Goal: Task Accomplishment & Management: Use online tool/utility

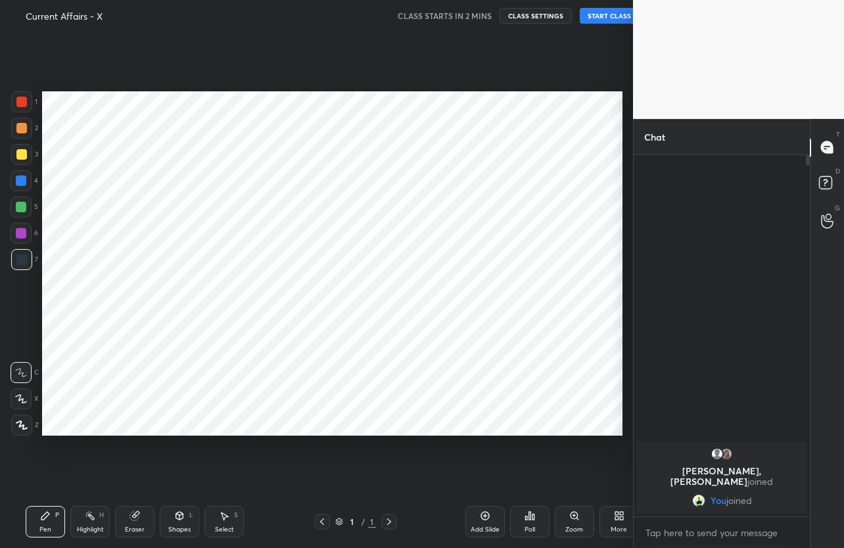
scroll to position [65248, 65132]
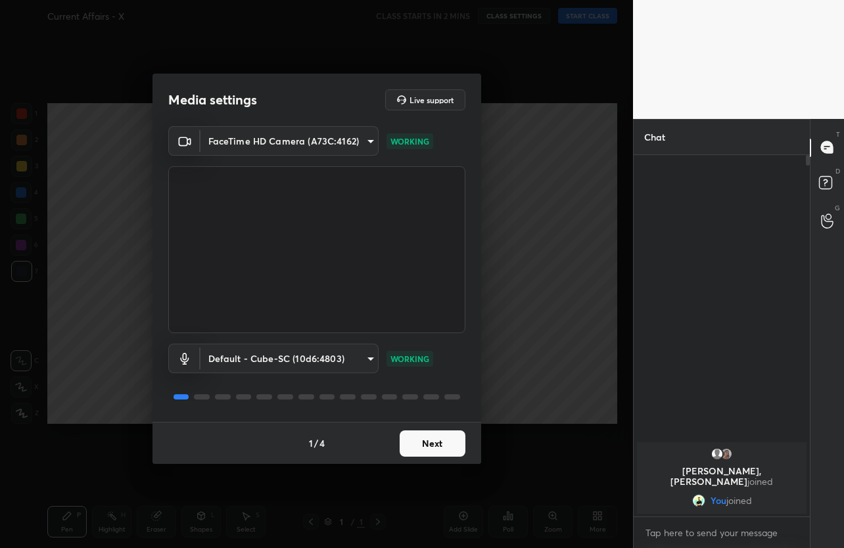
click at [449, 444] on button "Next" at bounding box center [433, 443] width 66 height 26
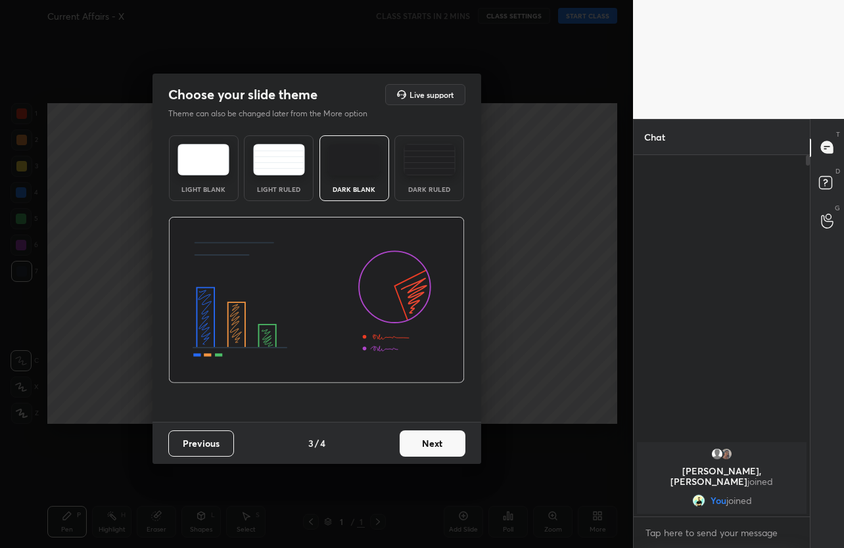
click at [449, 444] on button "Next" at bounding box center [433, 443] width 66 height 26
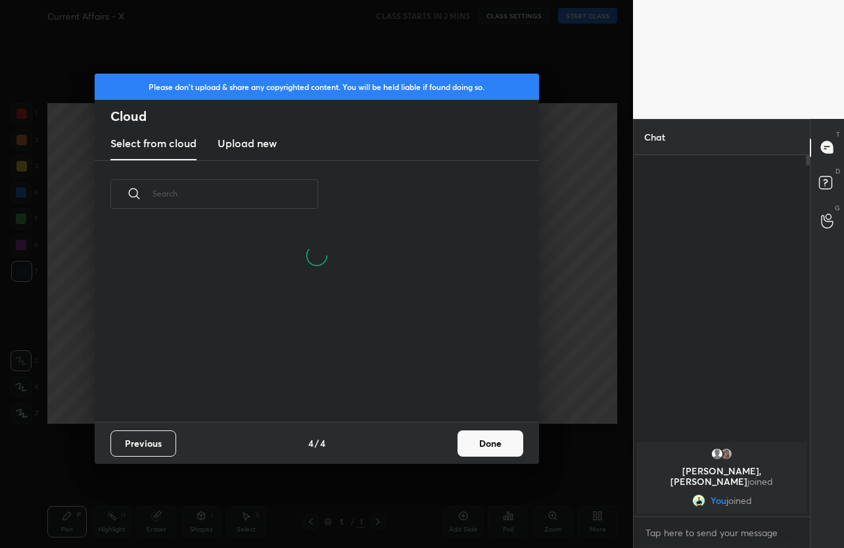
click at [493, 455] on button "Done" at bounding box center [490, 443] width 66 height 26
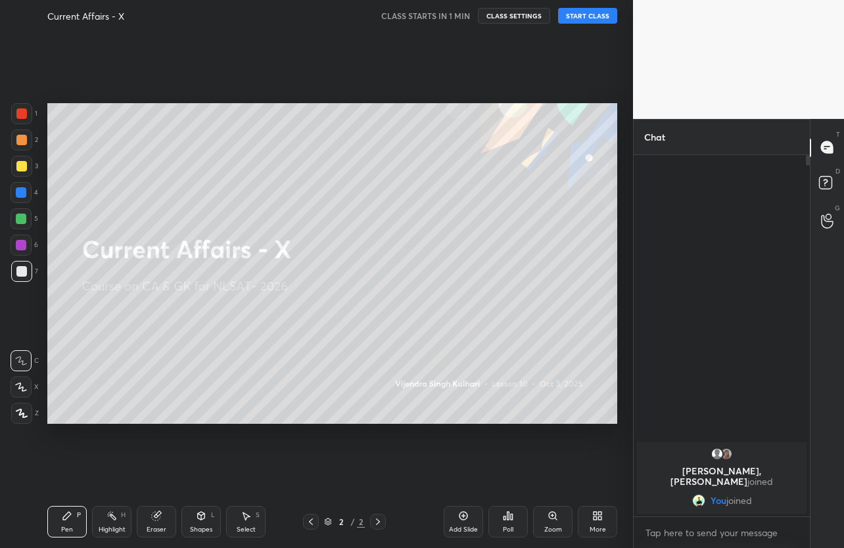
click at [580, 20] on button "START CLASS" at bounding box center [587, 16] width 59 height 16
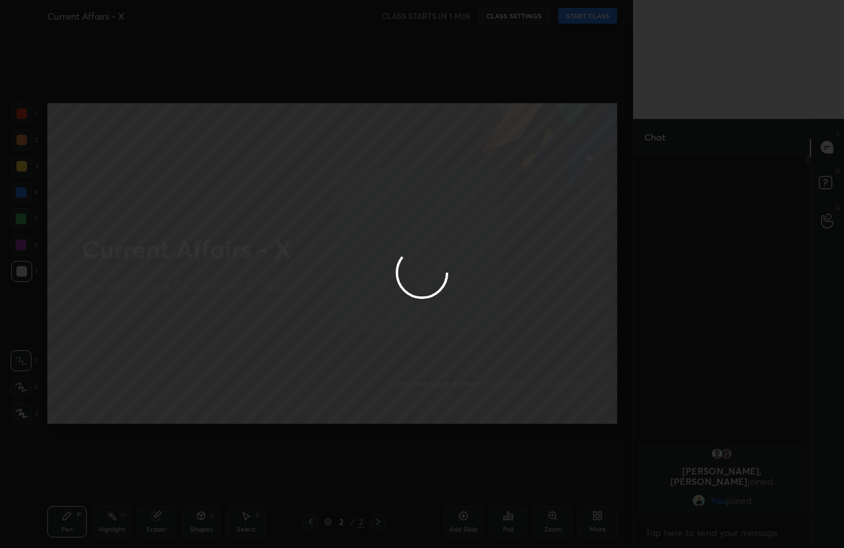
type textarea "x"
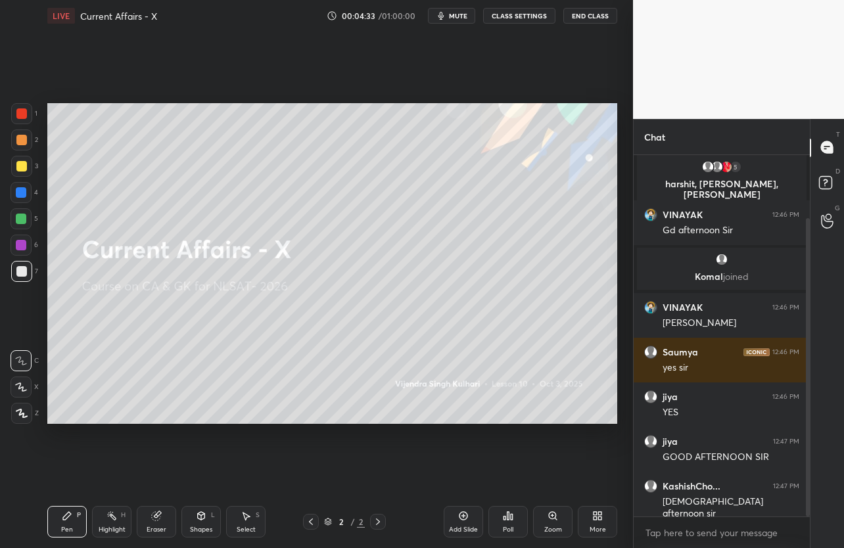
scroll to position [135, 0]
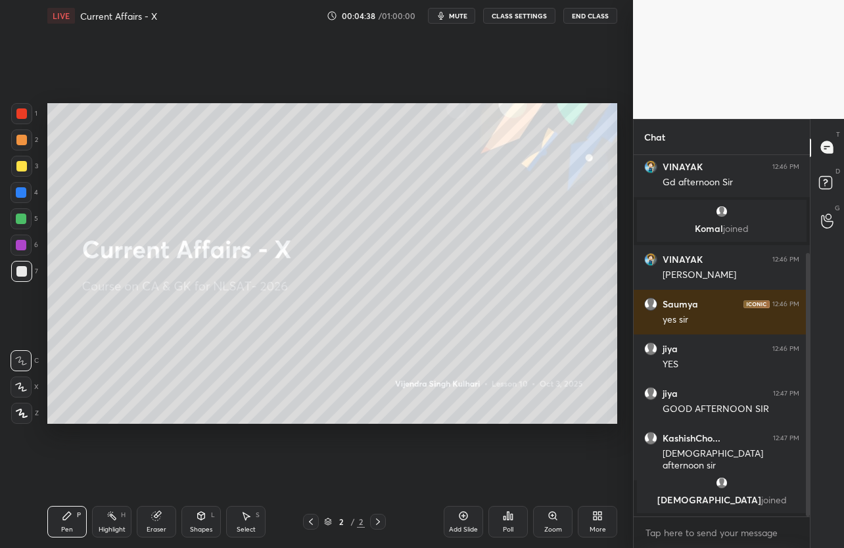
click at [608, 528] on div "More" at bounding box center [597, 522] width 39 height 32
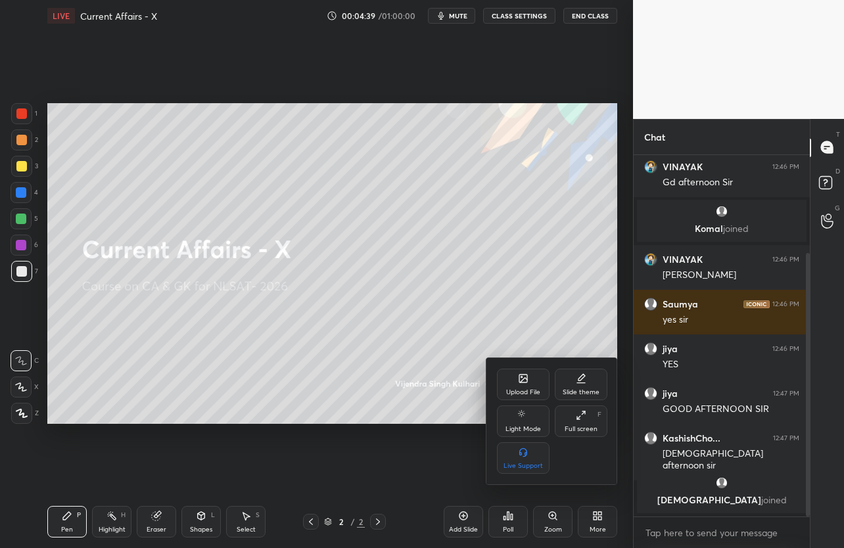
click at [522, 380] on icon at bounding box center [523, 380] width 7 height 5
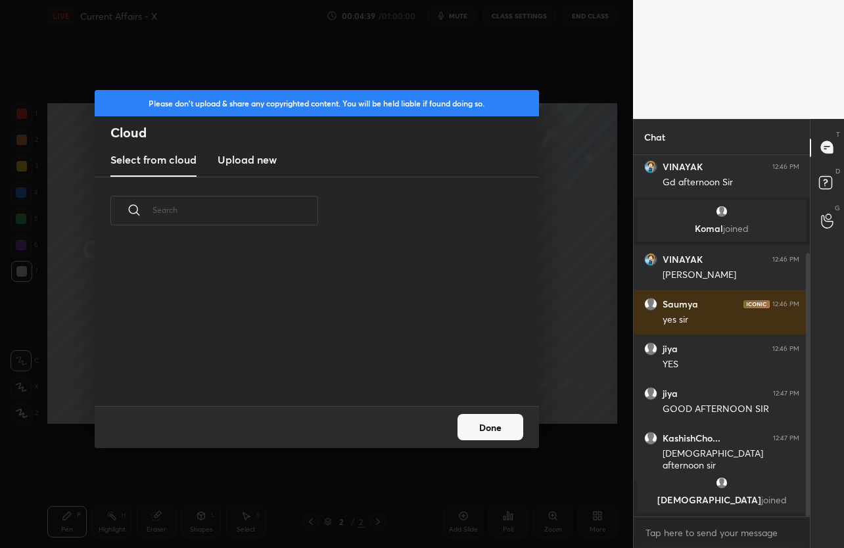
scroll to position [5, 7]
click at [241, 150] on new "Upload new" at bounding box center [247, 160] width 59 height 33
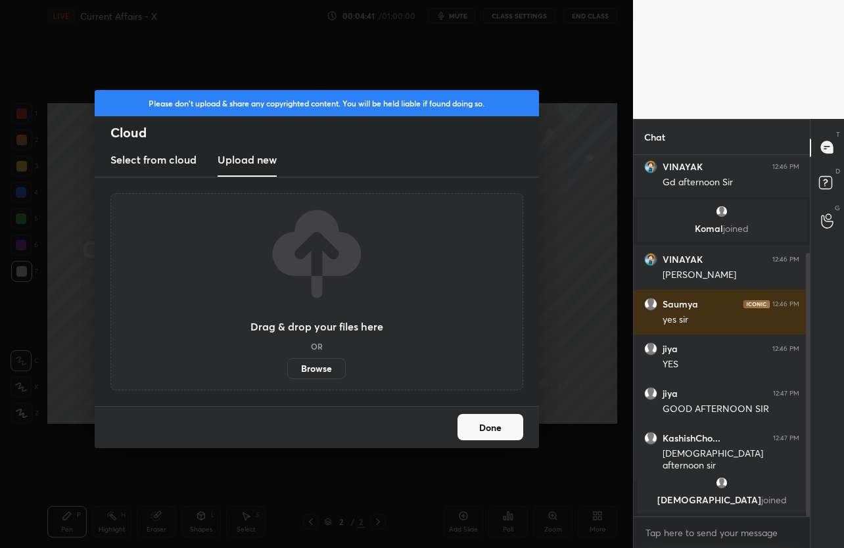
click at [323, 373] on label "Browse" at bounding box center [316, 368] width 58 height 21
click at [287, 373] on input "Browse" at bounding box center [287, 368] width 0 height 21
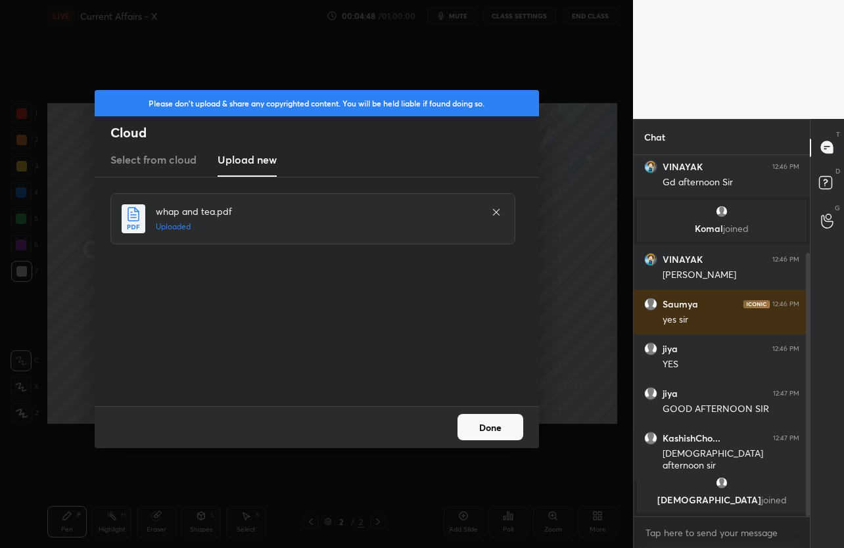
click at [510, 421] on button "Done" at bounding box center [490, 427] width 66 height 26
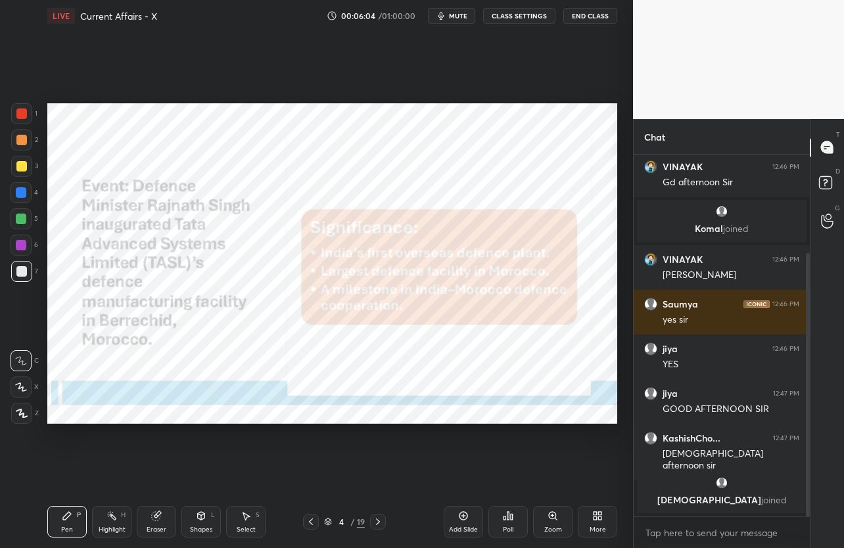
click at [21, 120] on div at bounding box center [21, 113] width 21 height 21
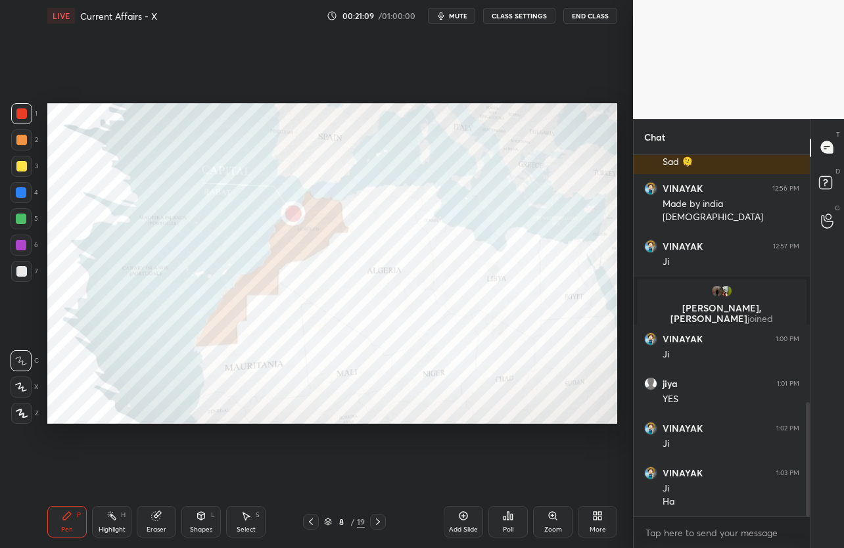
scroll to position [783, 0]
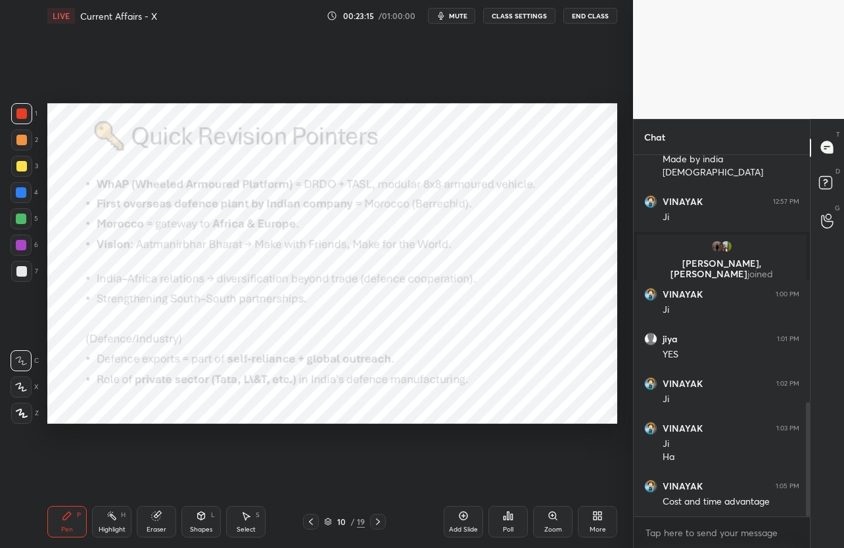
click at [138, 434] on div "Setting up your live class Poll for secs No correct answer Start poll" at bounding box center [332, 264] width 580 height 464
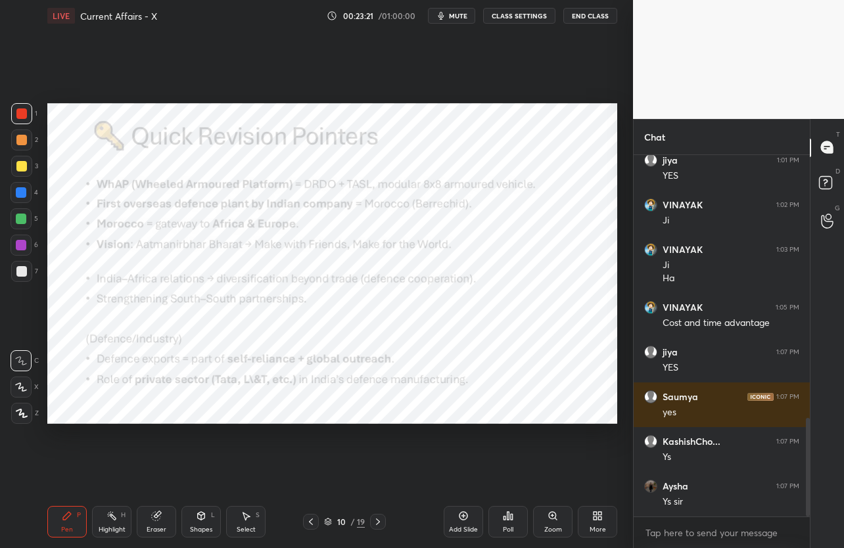
scroll to position [1007, 0]
click at [146, 436] on div "Setting up your live class Poll for secs No correct answer Start poll" at bounding box center [332, 264] width 580 height 464
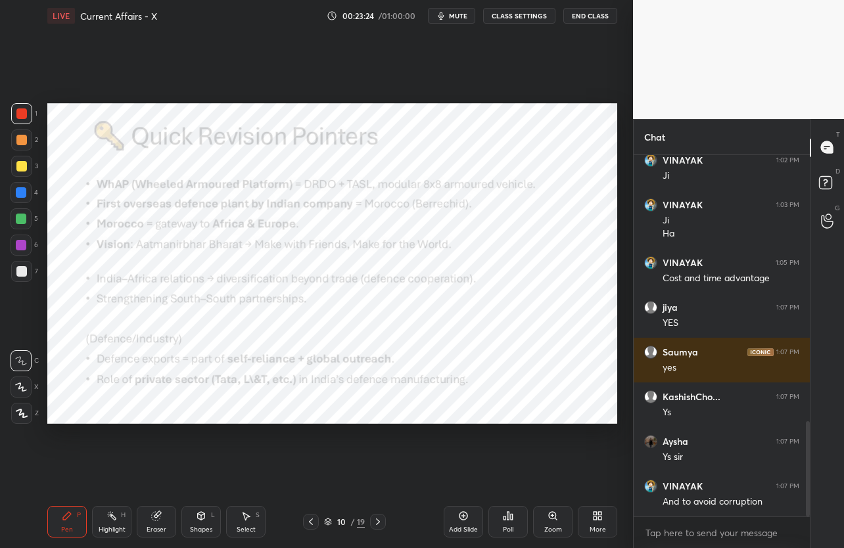
scroll to position [1020, 0]
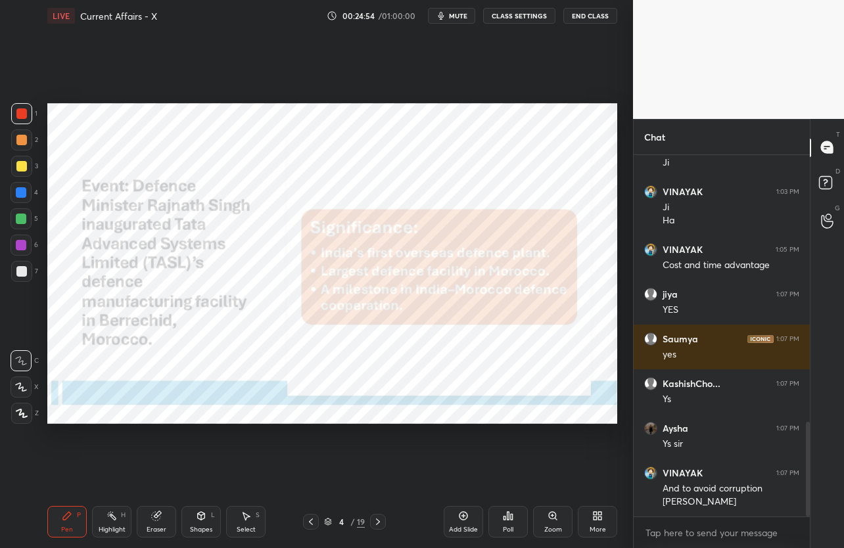
click at [442, 18] on icon "button" at bounding box center [441, 16] width 11 height 11
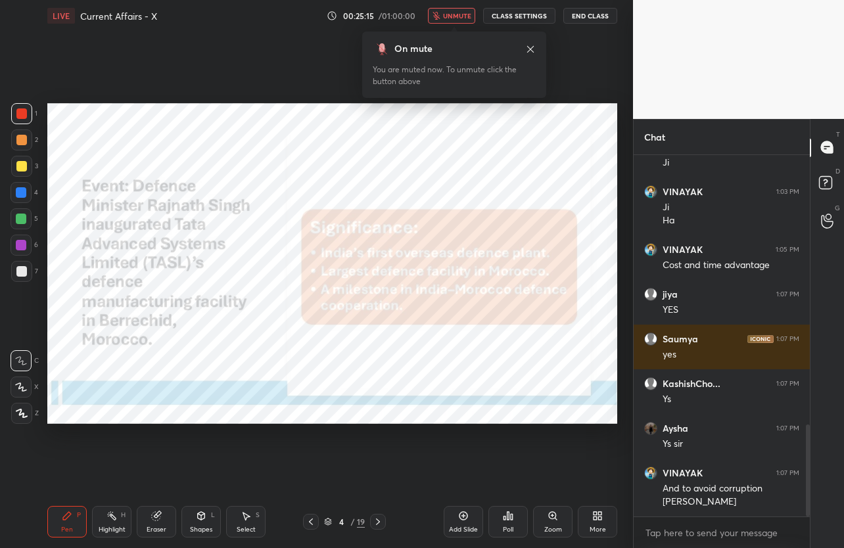
scroll to position [1065, 0]
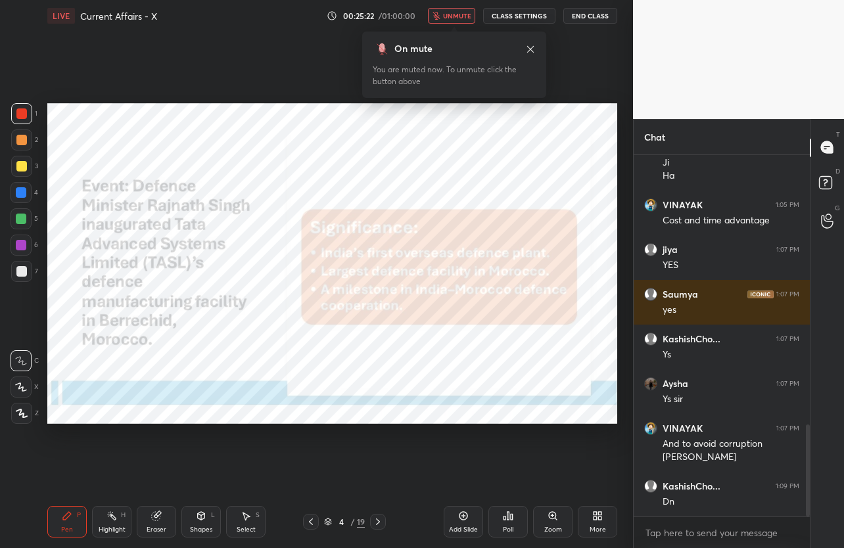
click at [532, 53] on icon at bounding box center [530, 49] width 11 height 11
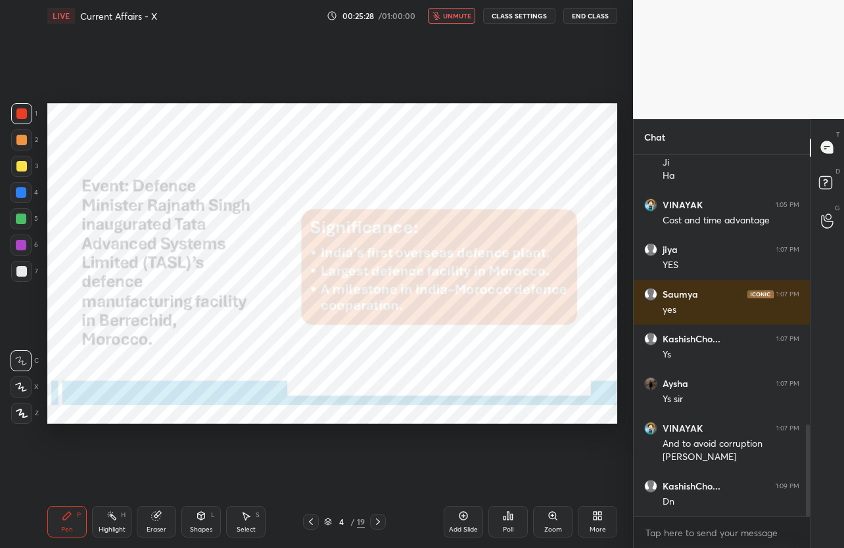
scroll to position [1109, 0]
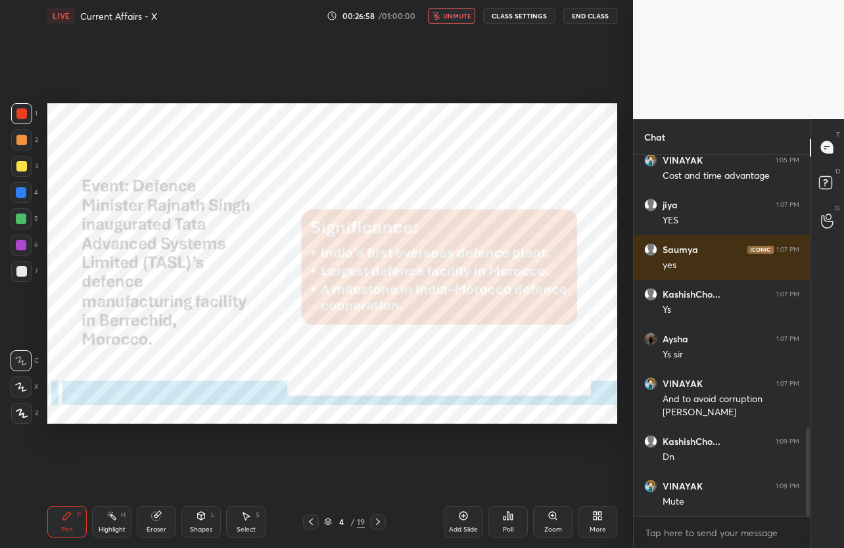
click at [440, 15] on icon "button" at bounding box center [436, 16] width 8 height 8
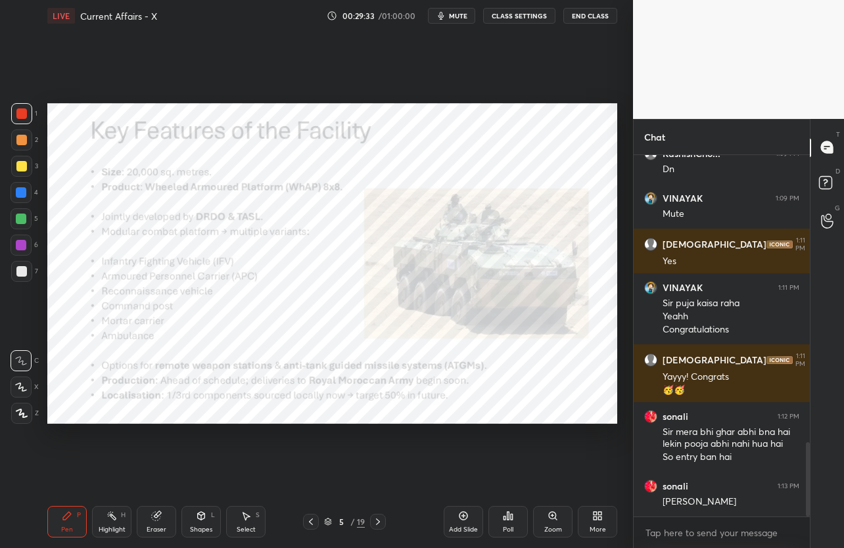
scroll to position [1442, 0]
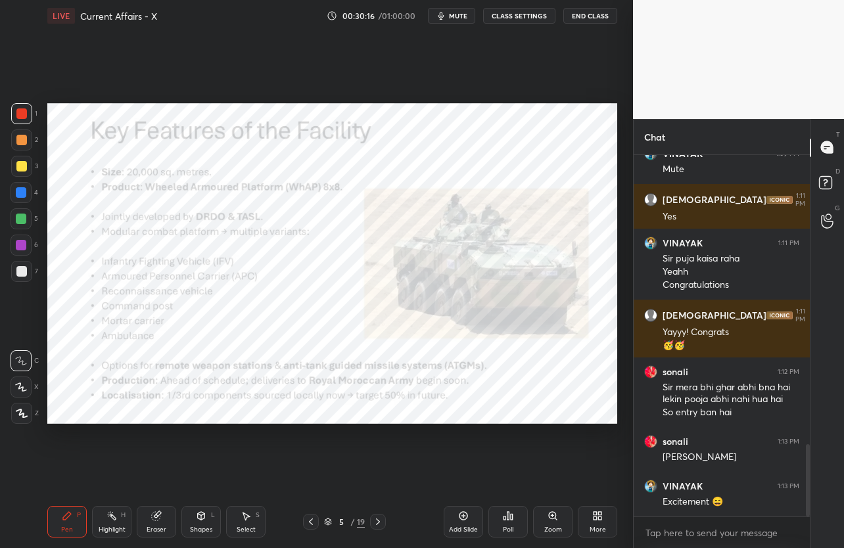
click at [467, 17] on span "mute" at bounding box center [458, 15] width 18 height 9
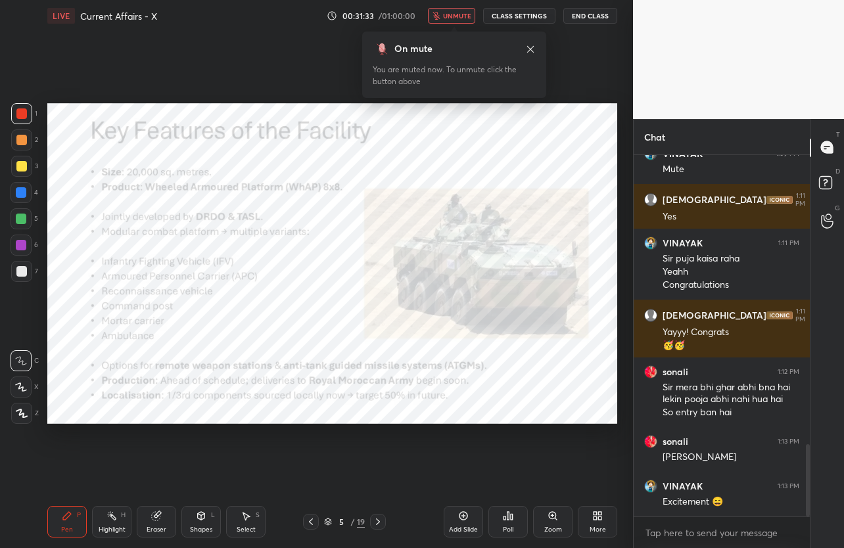
click at [528, 53] on icon at bounding box center [530, 49] width 11 height 11
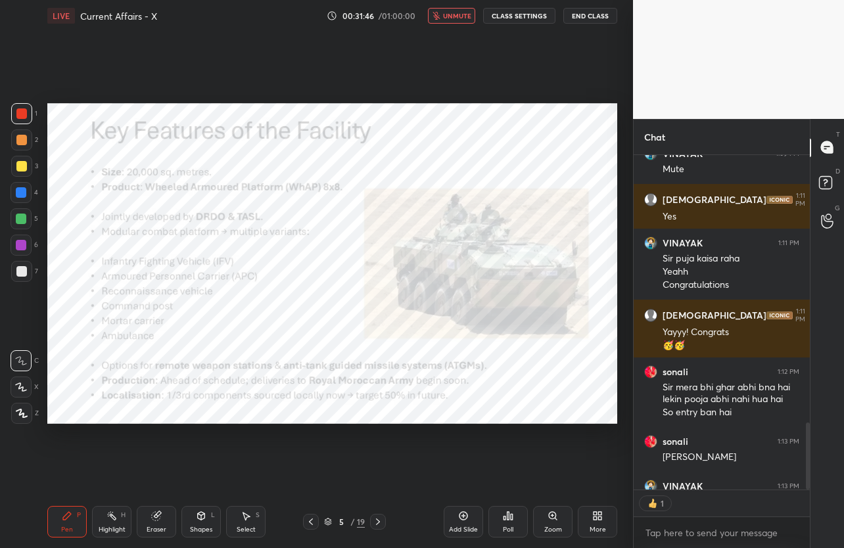
scroll to position [4, 5]
click at [161, 524] on div "Eraser" at bounding box center [156, 522] width 39 height 32
click at [24, 423] on div "Erase all" at bounding box center [21, 413] width 21 height 21
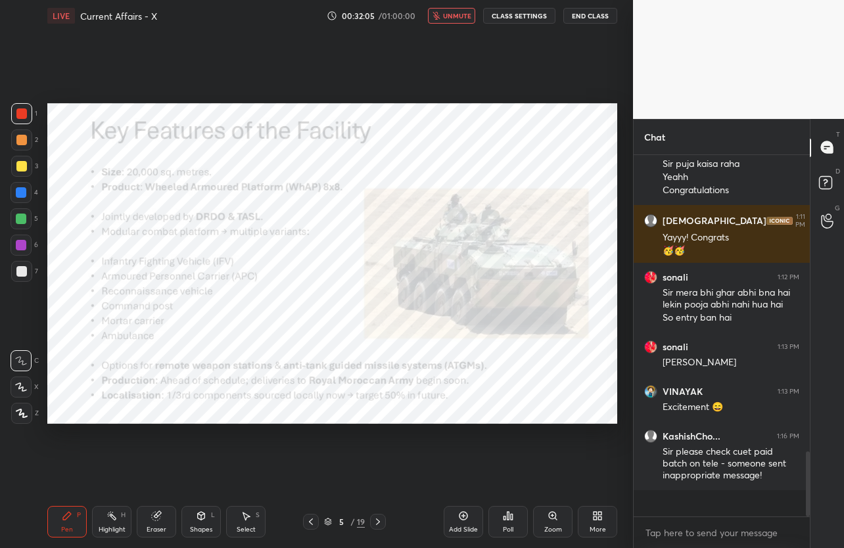
scroll to position [1510, 0]
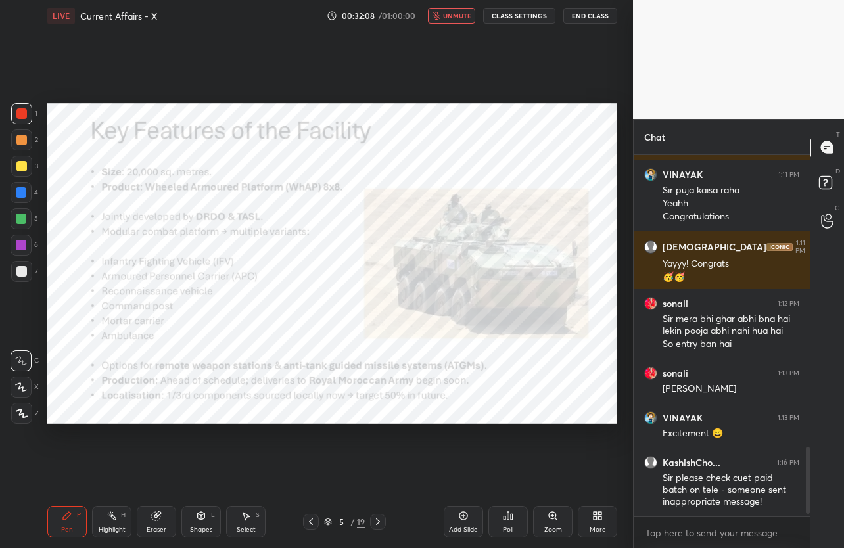
click at [455, 13] on span "unmute" at bounding box center [457, 15] width 28 height 9
click at [464, 19] on span "mute" at bounding box center [458, 15] width 18 height 9
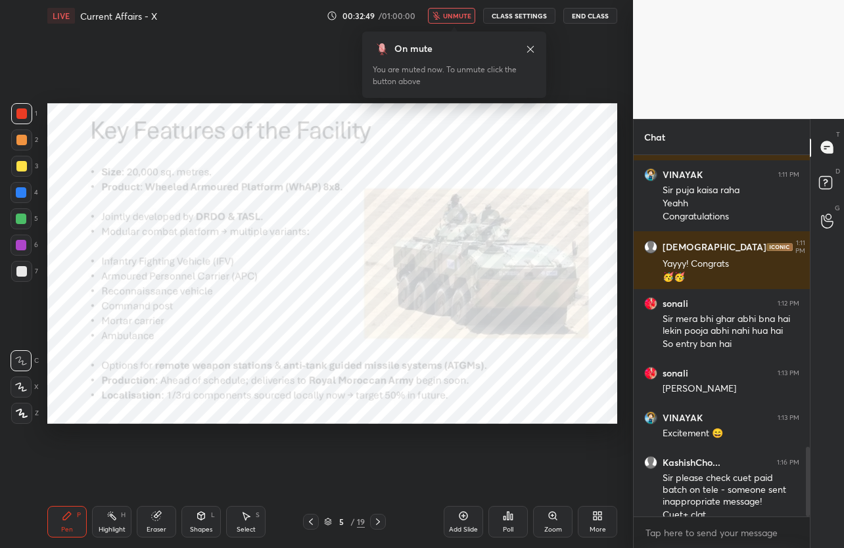
scroll to position [1523, 0]
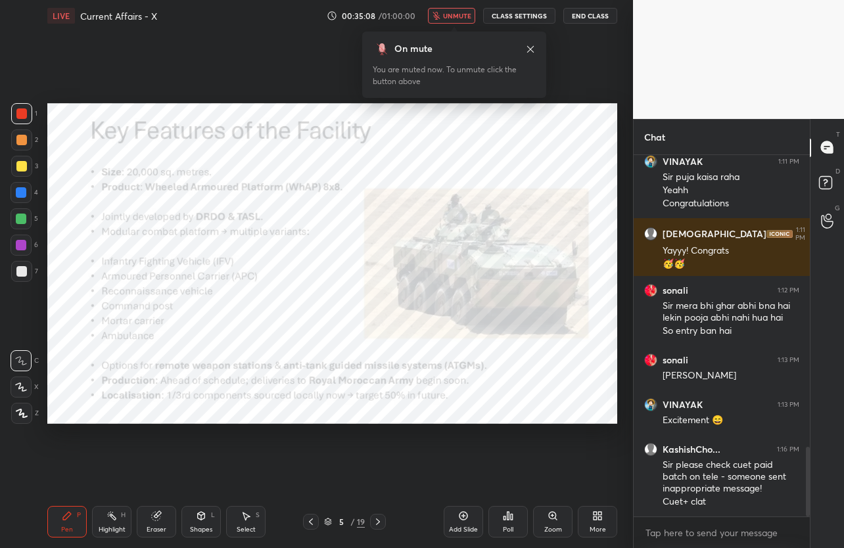
click at [447, 14] on span "unmute" at bounding box center [457, 15] width 28 height 9
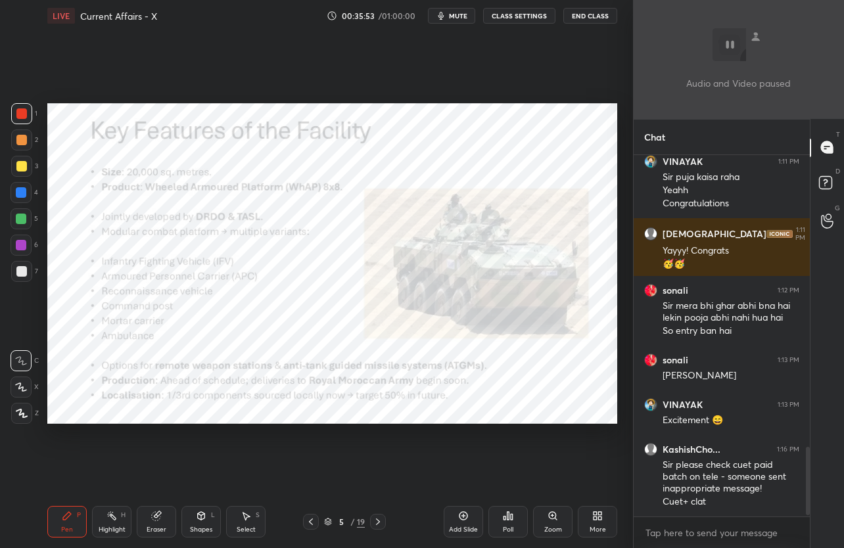
scroll to position [1568, 0]
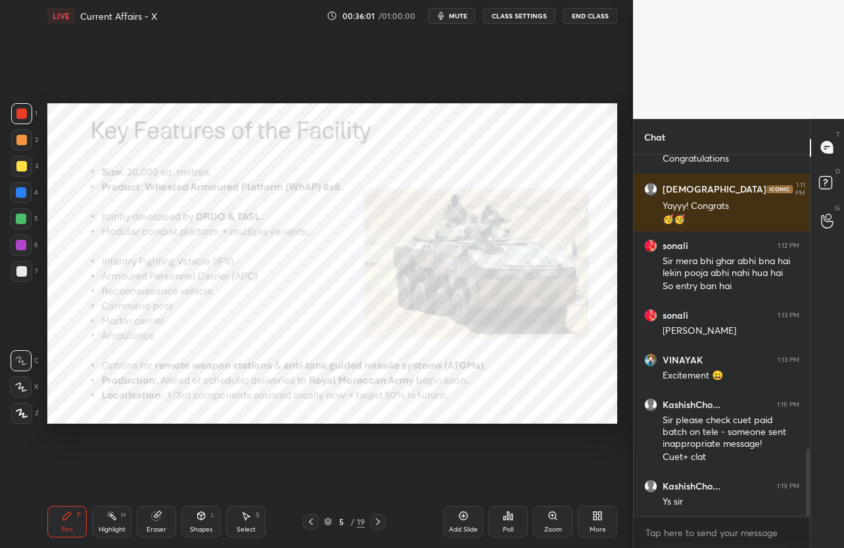
click at [373, 522] on icon at bounding box center [378, 521] width 11 height 11
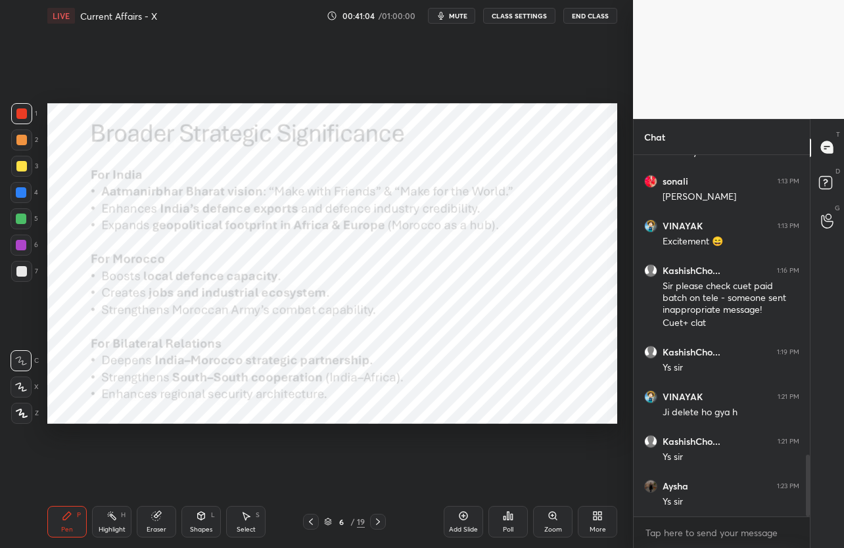
scroll to position [1747, 0]
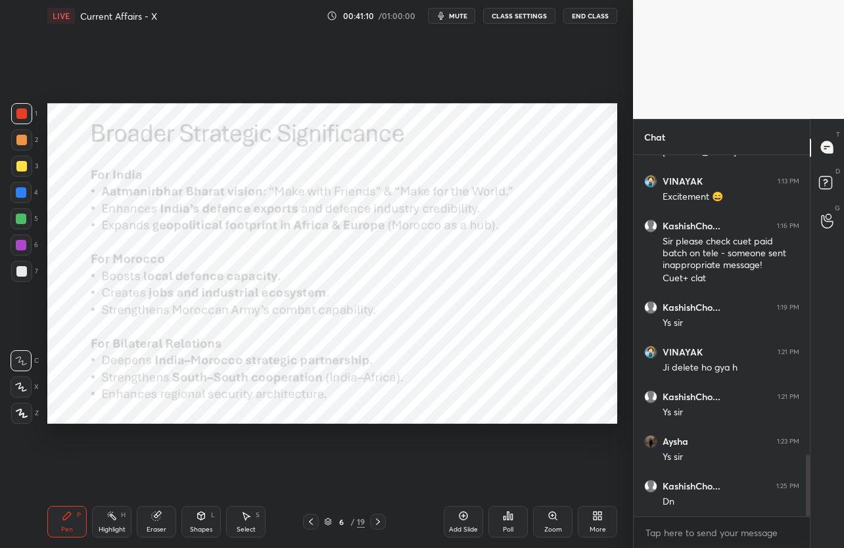
click at [383, 525] on div at bounding box center [378, 522] width 16 height 16
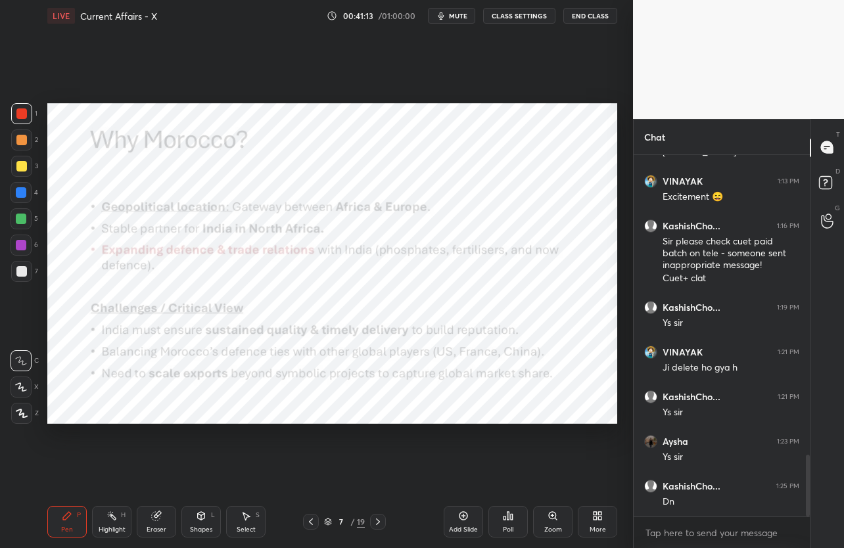
click at [154, 526] on div "Eraser" at bounding box center [157, 529] width 20 height 7
click at [26, 411] on span "Erase all" at bounding box center [21, 413] width 20 height 9
click at [462, 20] on button "mute" at bounding box center [451, 16] width 47 height 16
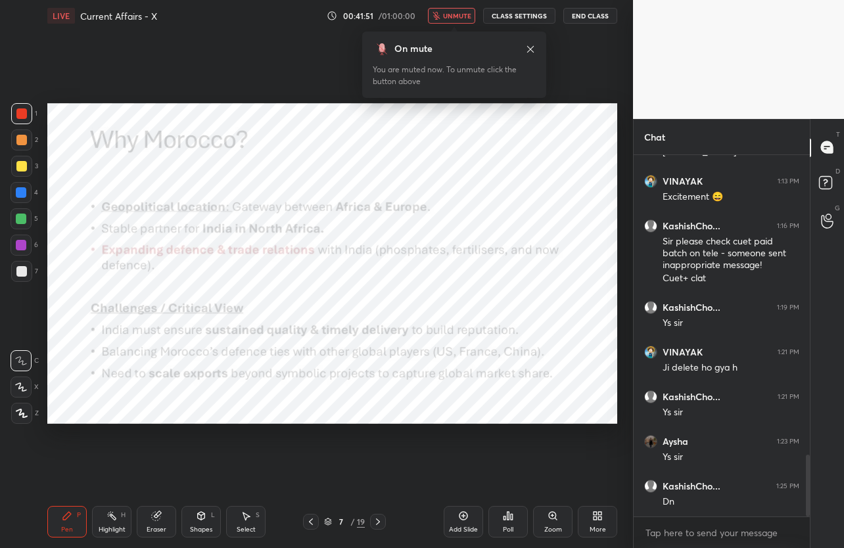
click at [529, 49] on icon at bounding box center [530, 48] width 7 height 7
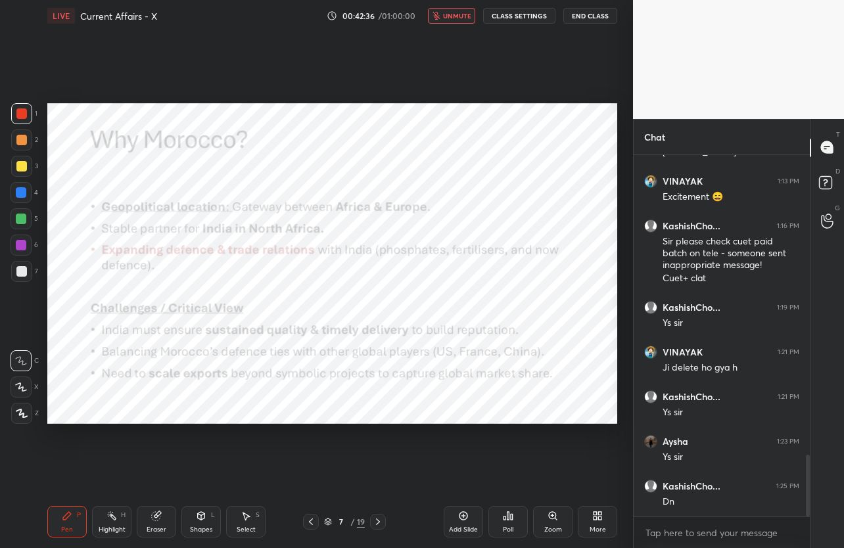
click at [465, 23] on button "unmute" at bounding box center [451, 16] width 47 height 16
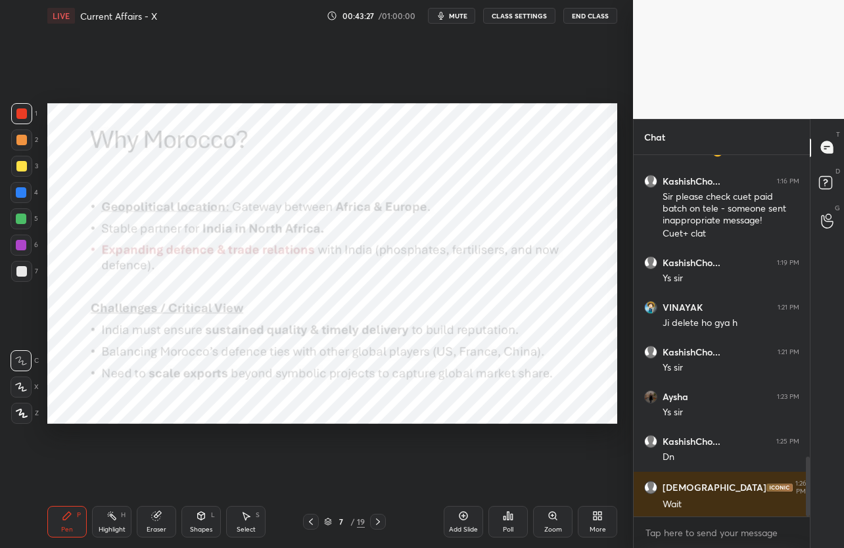
scroll to position [1836, 0]
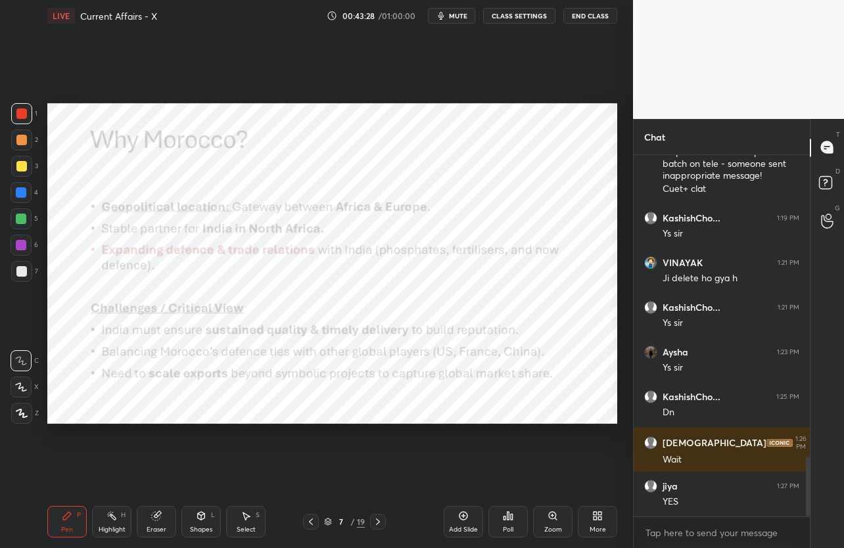
click at [327, 523] on icon at bounding box center [328, 522] width 8 height 8
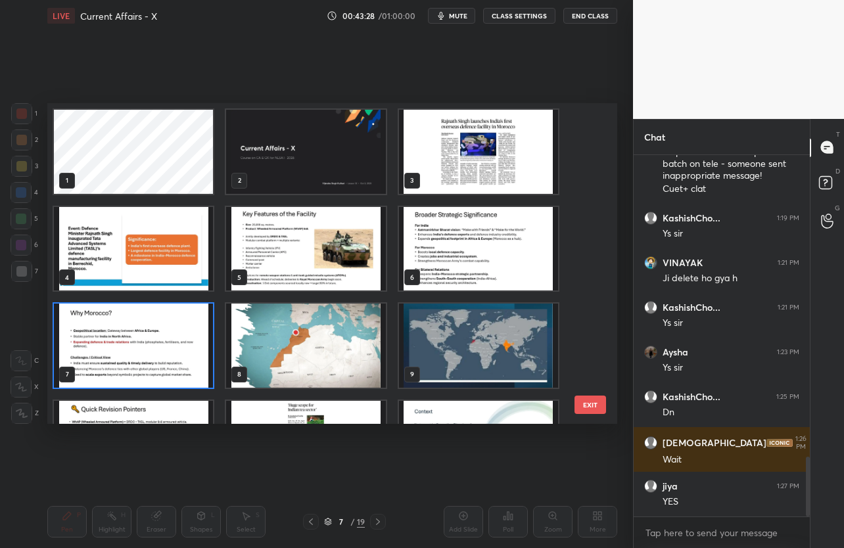
scroll to position [317, 563]
click at [166, 365] on img "grid" at bounding box center [133, 346] width 159 height 84
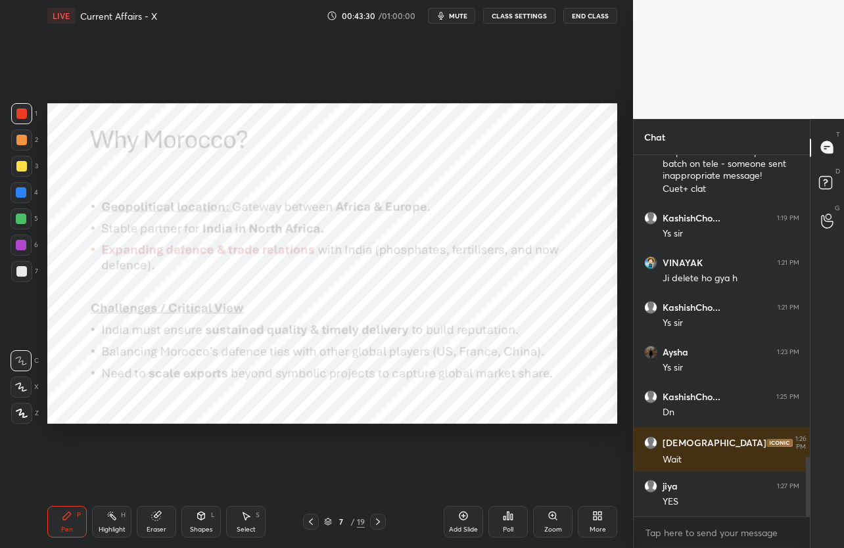
scroll to position [0, 0]
click at [382, 520] on icon at bounding box center [378, 521] width 11 height 11
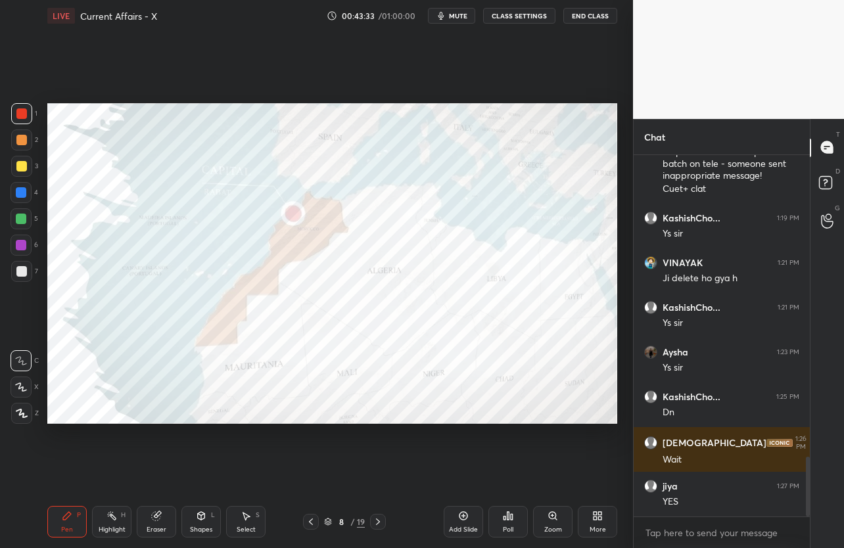
click at [382, 520] on icon at bounding box center [378, 521] width 11 height 11
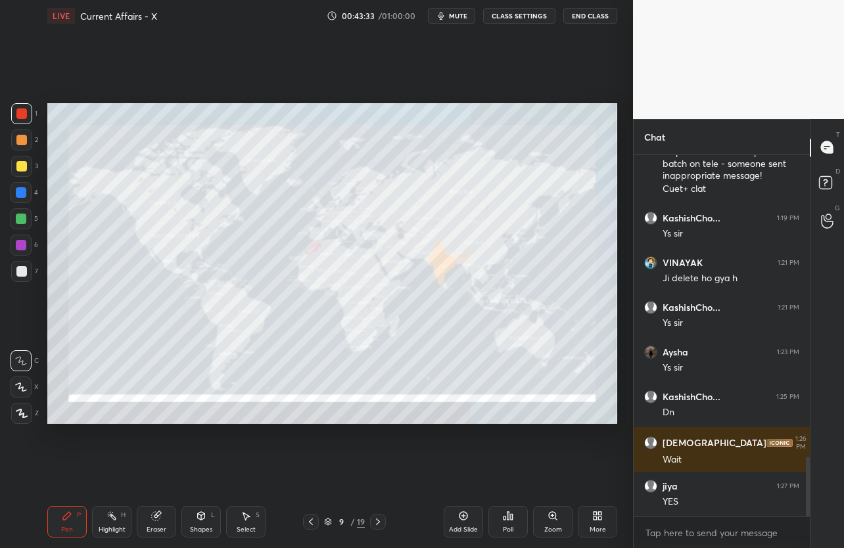
click at [382, 520] on icon at bounding box center [378, 521] width 11 height 11
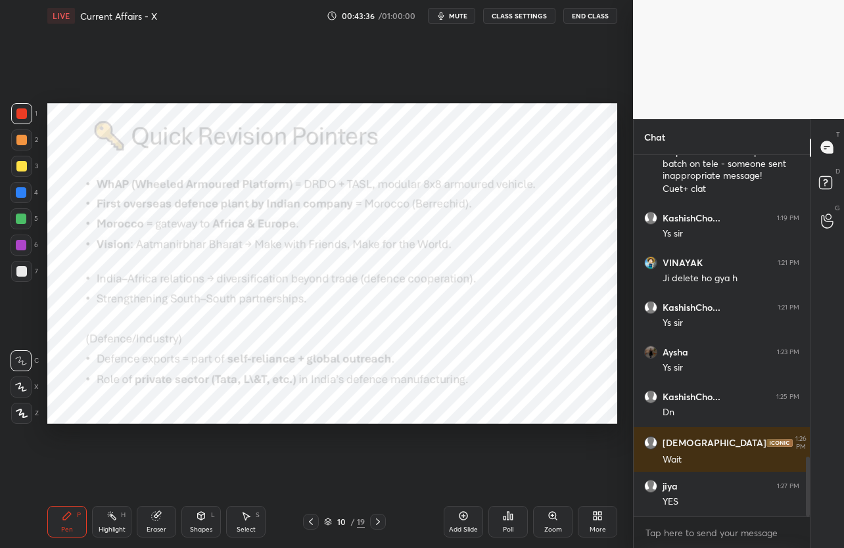
click at [169, 524] on div "Eraser" at bounding box center [156, 522] width 39 height 32
click at [23, 411] on span "Erase all" at bounding box center [21, 413] width 20 height 9
drag, startPoint x: 379, startPoint y: 518, endPoint x: 352, endPoint y: 516, distance: 27.0
click at [378, 518] on icon at bounding box center [378, 521] width 11 height 11
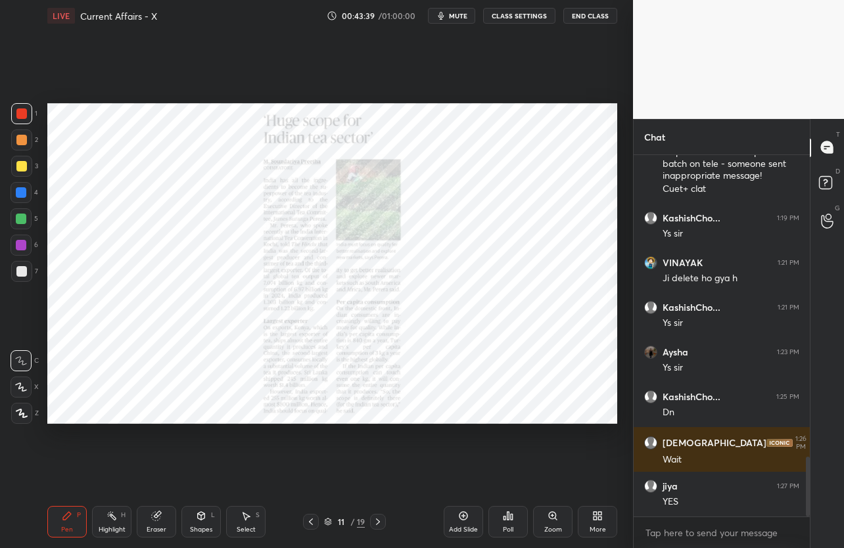
click at [316, 520] on div at bounding box center [311, 522] width 16 height 16
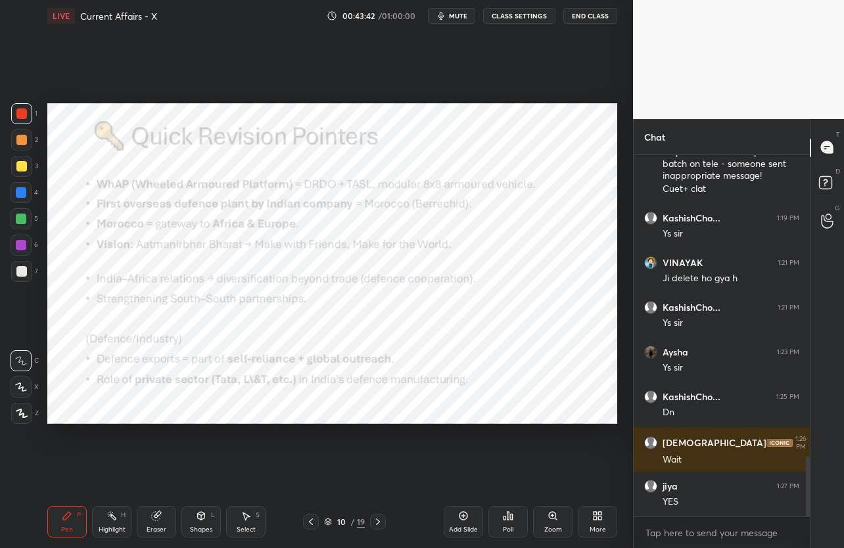
click at [478, 423] on div "Setting up your live class Poll for secs No correct answer Start poll" at bounding box center [332, 264] width 580 height 464
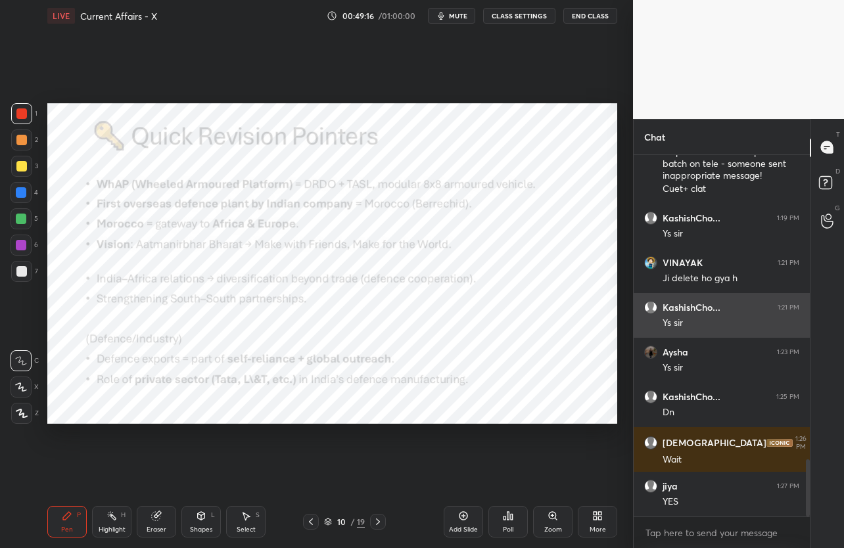
scroll to position [1925, 0]
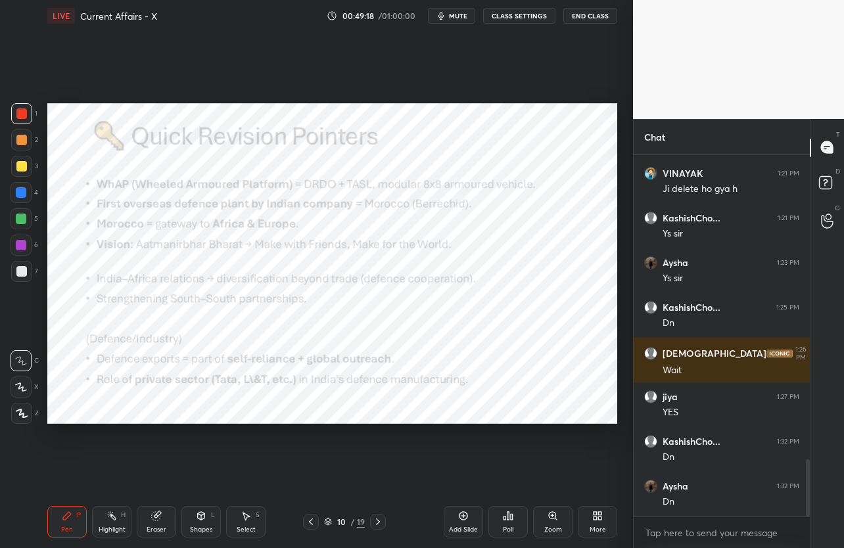
click at [442, 23] on button "mute" at bounding box center [451, 16] width 47 height 16
click at [443, 23] on button "unmute" at bounding box center [451, 16] width 47 height 16
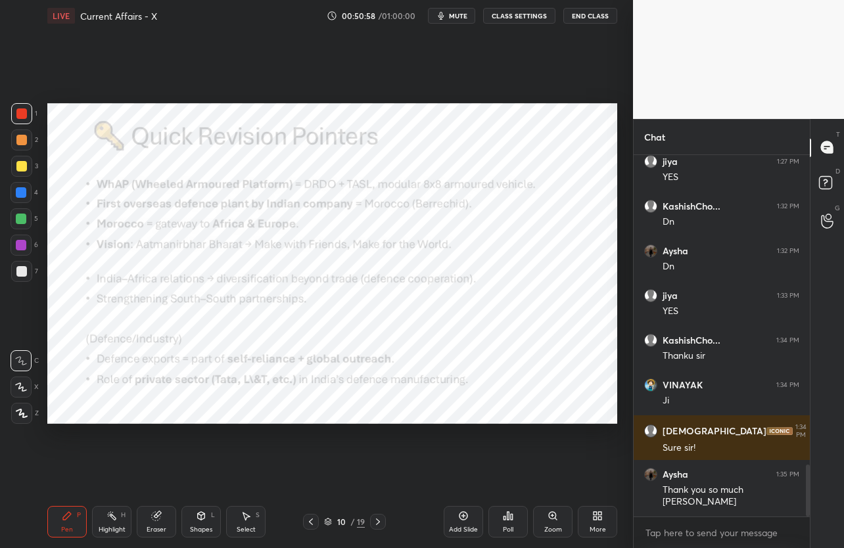
scroll to position [2205, 0]
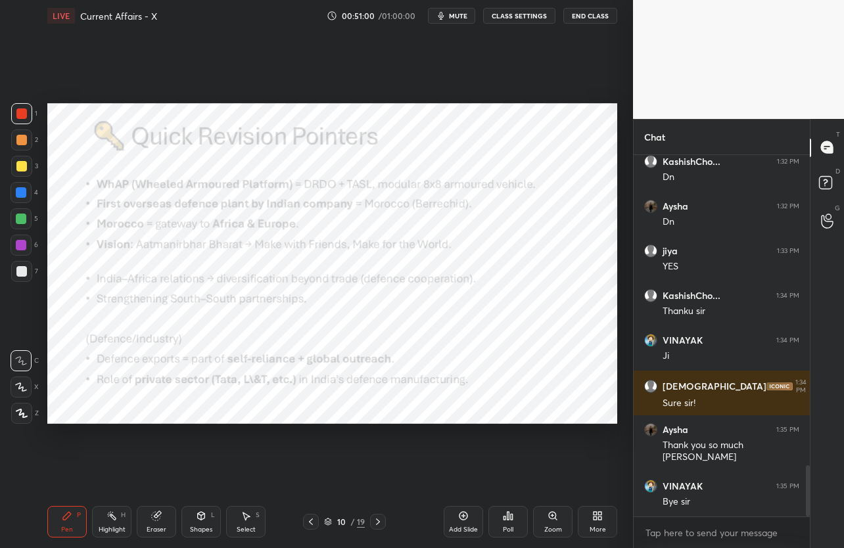
click at [589, 21] on button "End Class" at bounding box center [590, 16] width 54 height 16
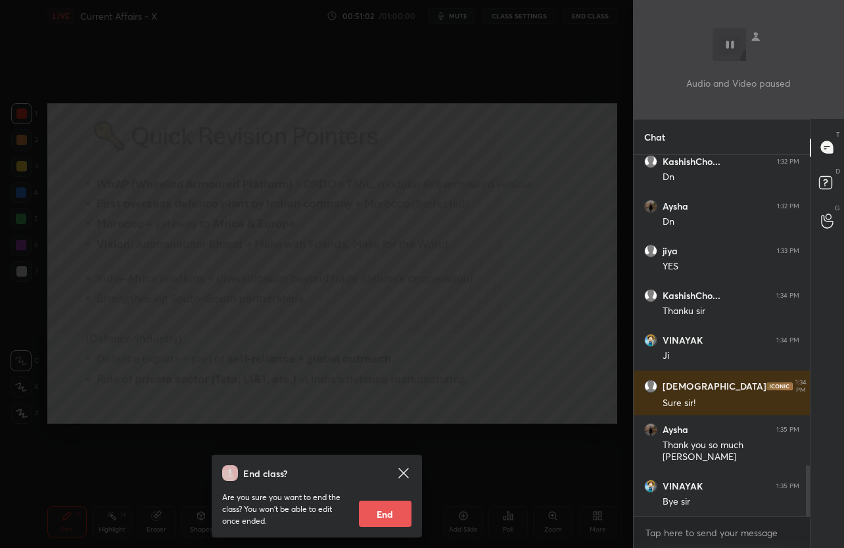
click at [377, 515] on button "End" at bounding box center [385, 514] width 53 height 26
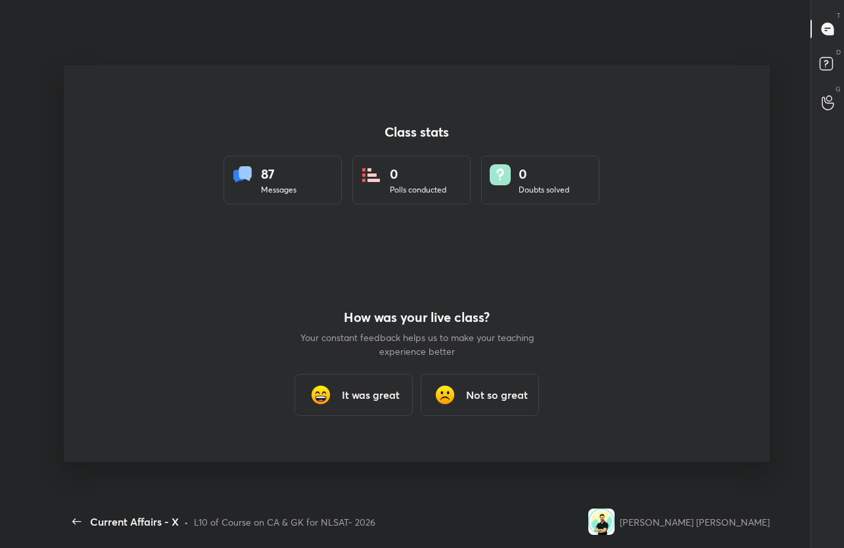
scroll to position [0, 0]
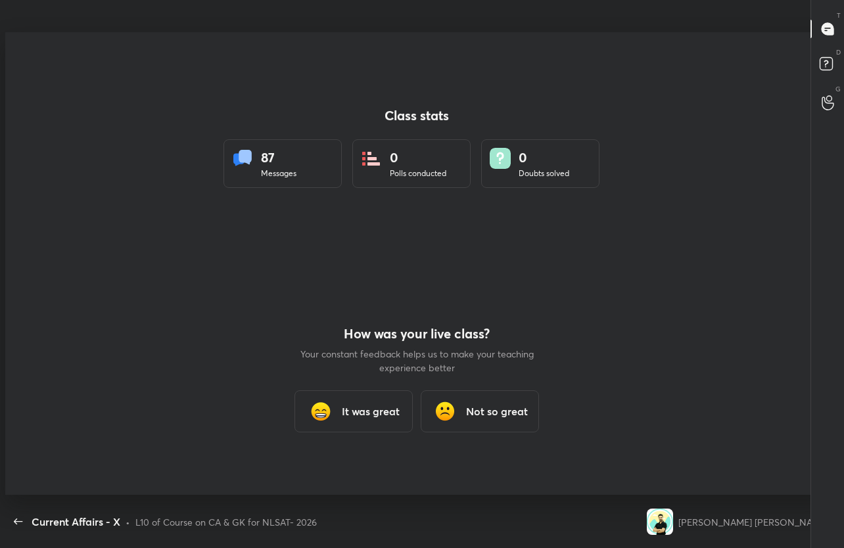
type textarea "x"
